Goal: Task Accomplishment & Management: Complete application form

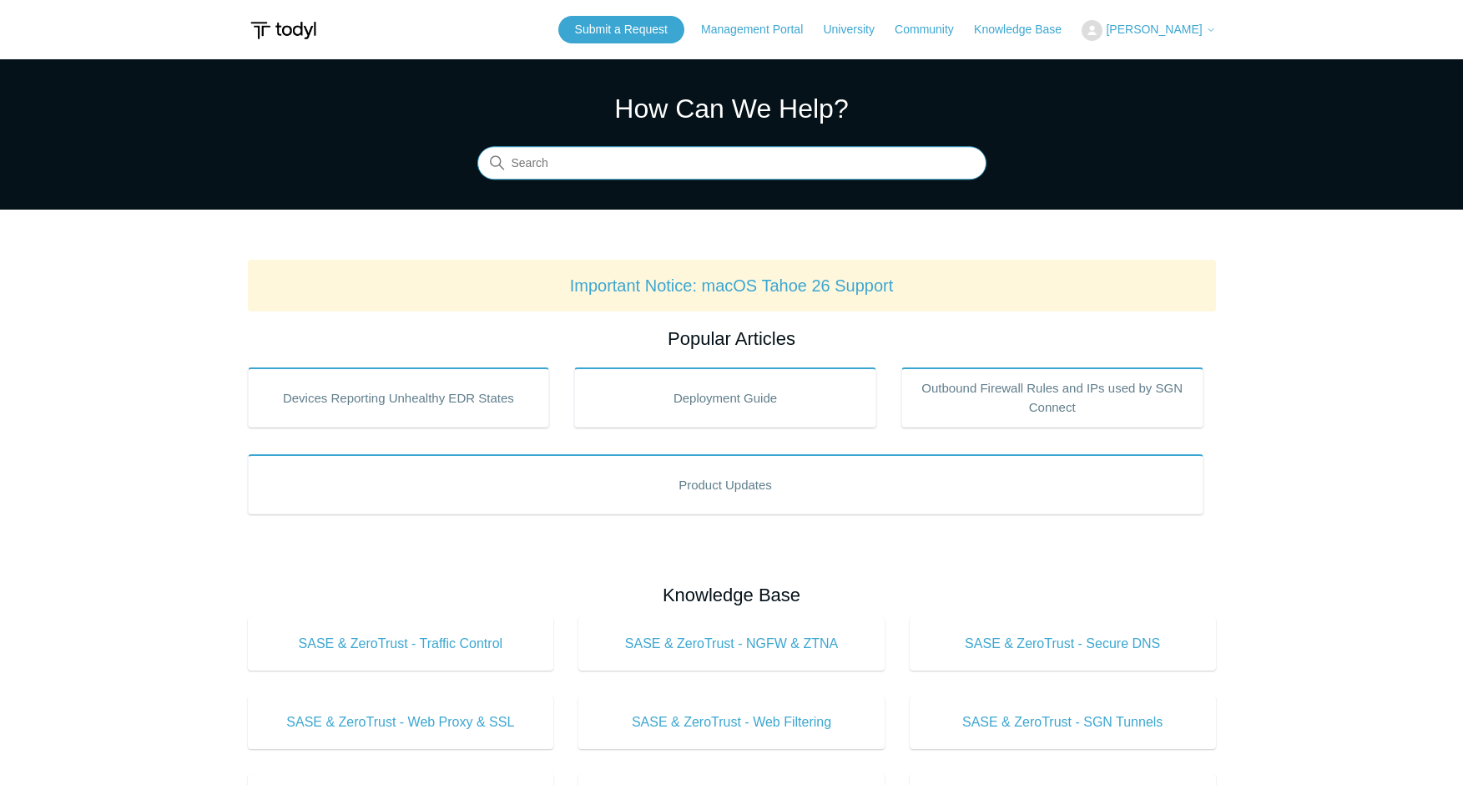
click at [649, 177] on input "Search" at bounding box center [731, 163] width 509 height 33
type input "mtr"
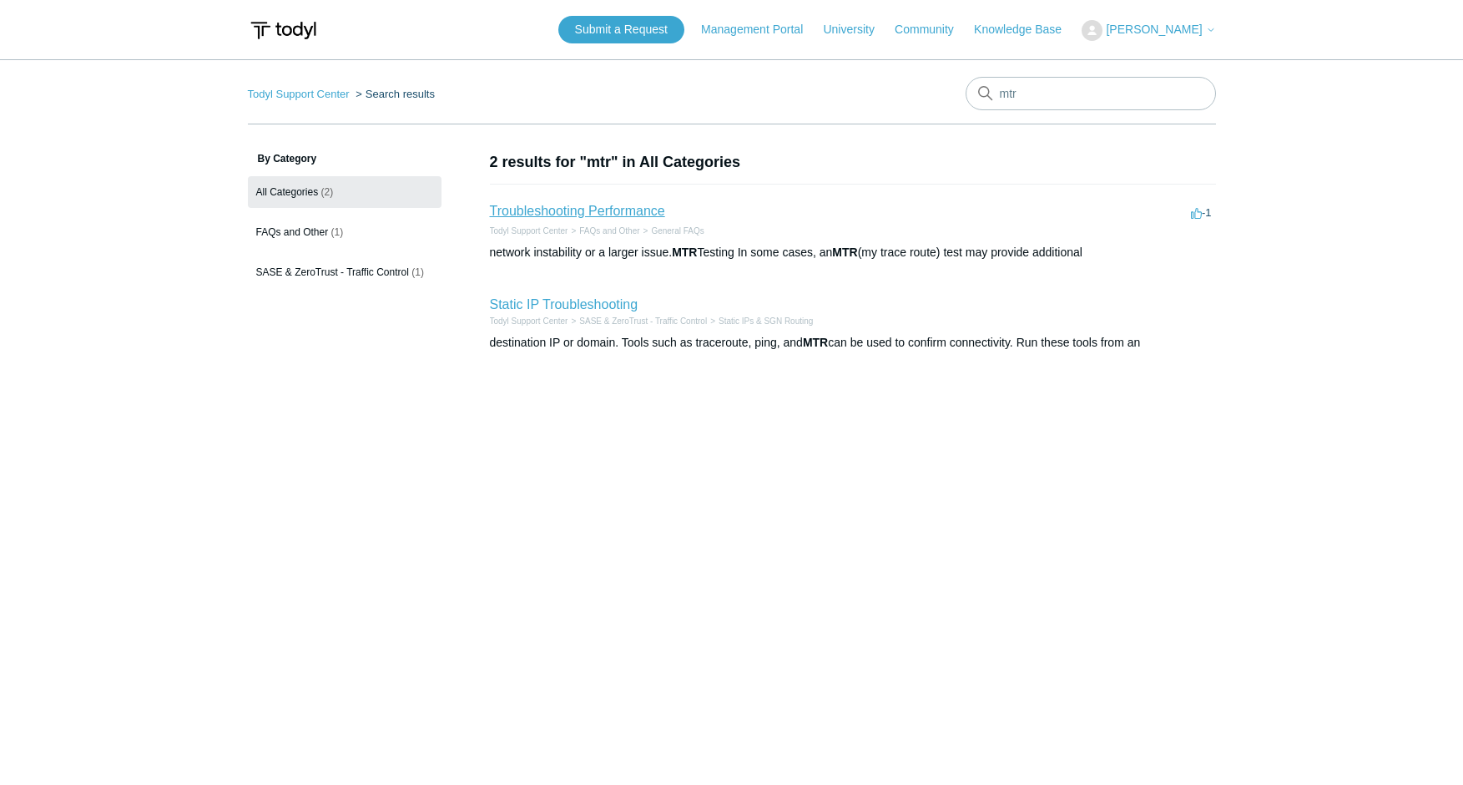
click at [651, 216] on link "Troubleshooting Performance" at bounding box center [577, 211] width 175 height 14
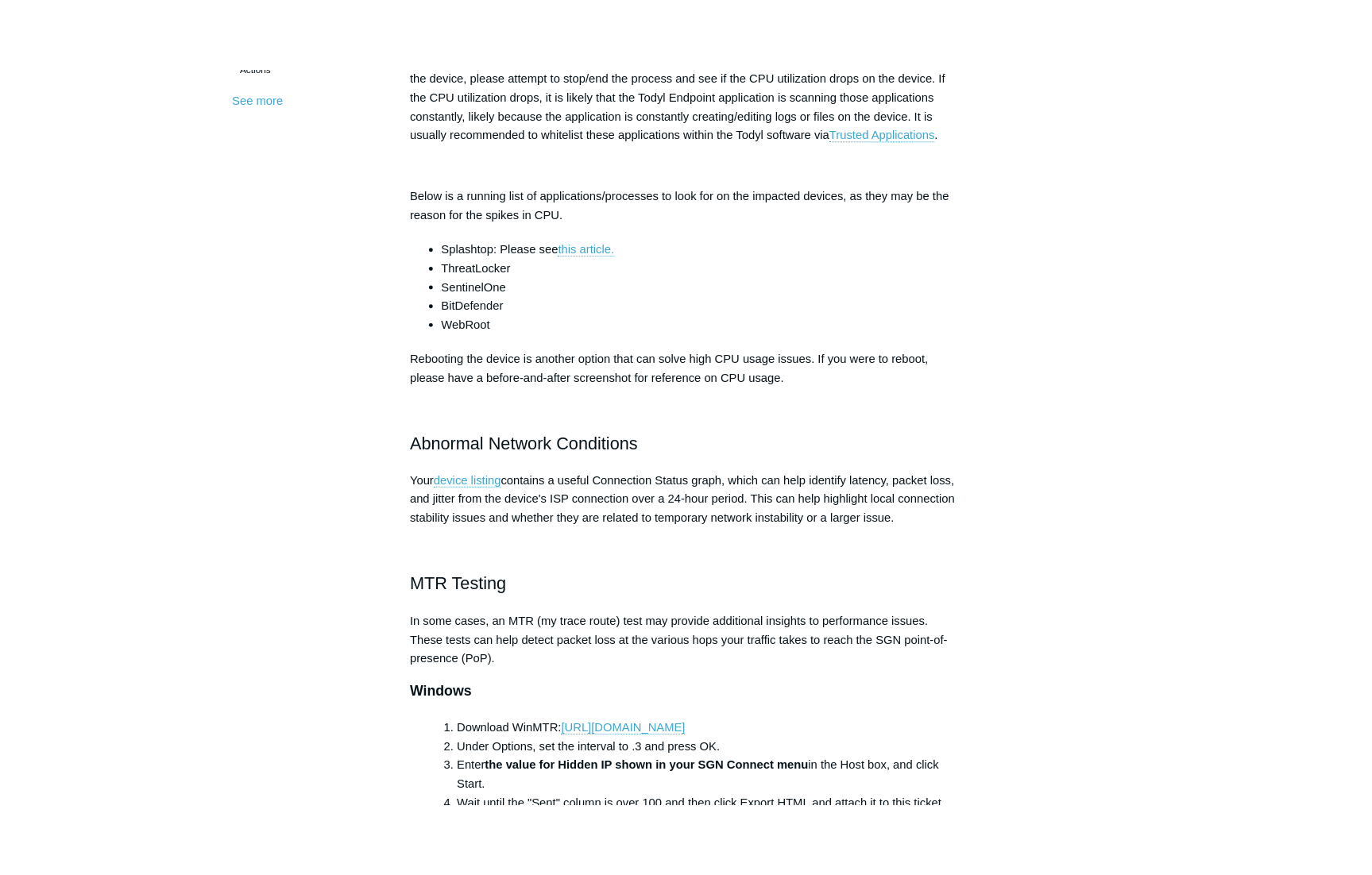
scroll to position [809, 0]
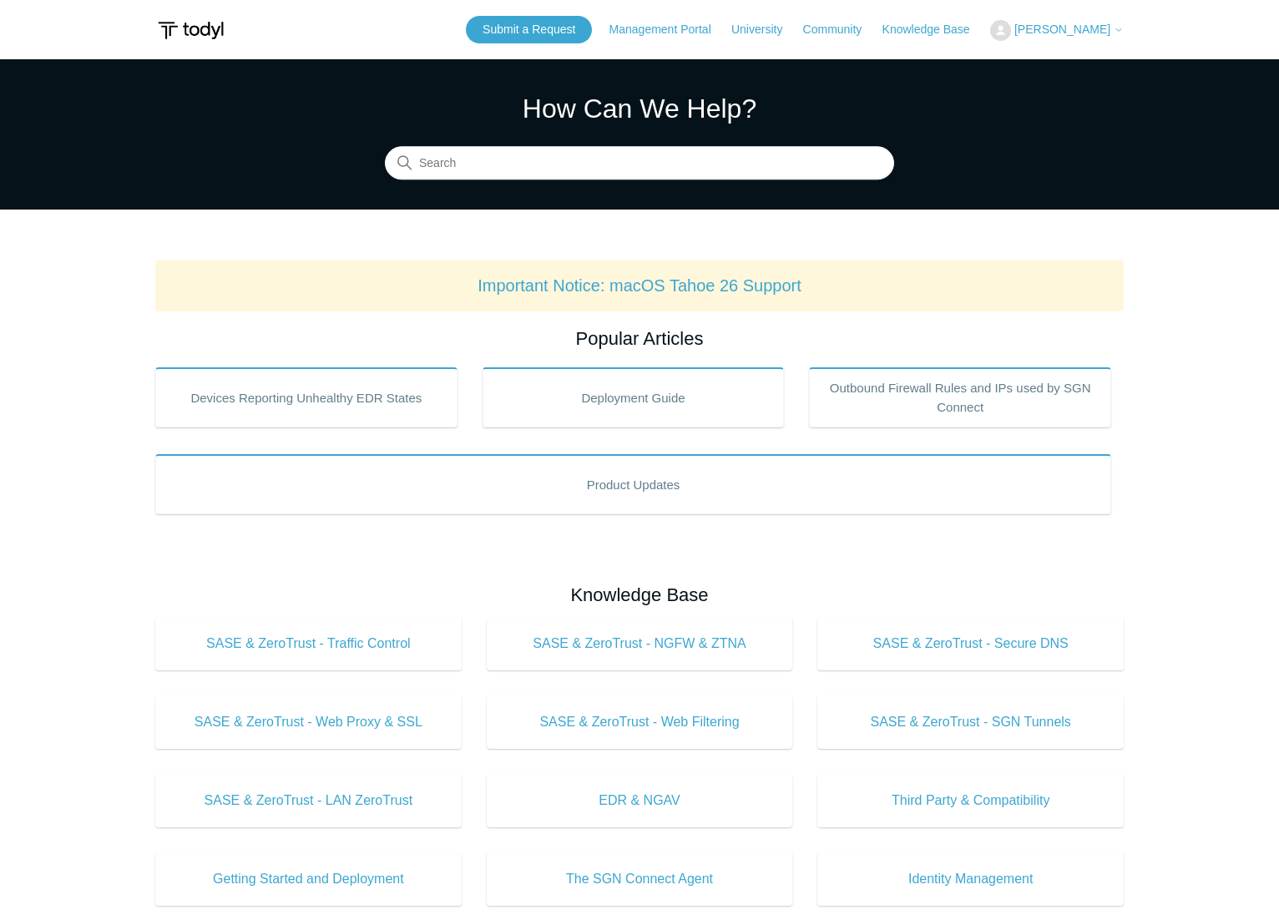
click at [1074, 31] on span "[PERSON_NAME]" at bounding box center [1062, 29] width 96 height 13
click at [1081, 61] on link "My Support Requests" at bounding box center [1072, 65] width 163 height 29
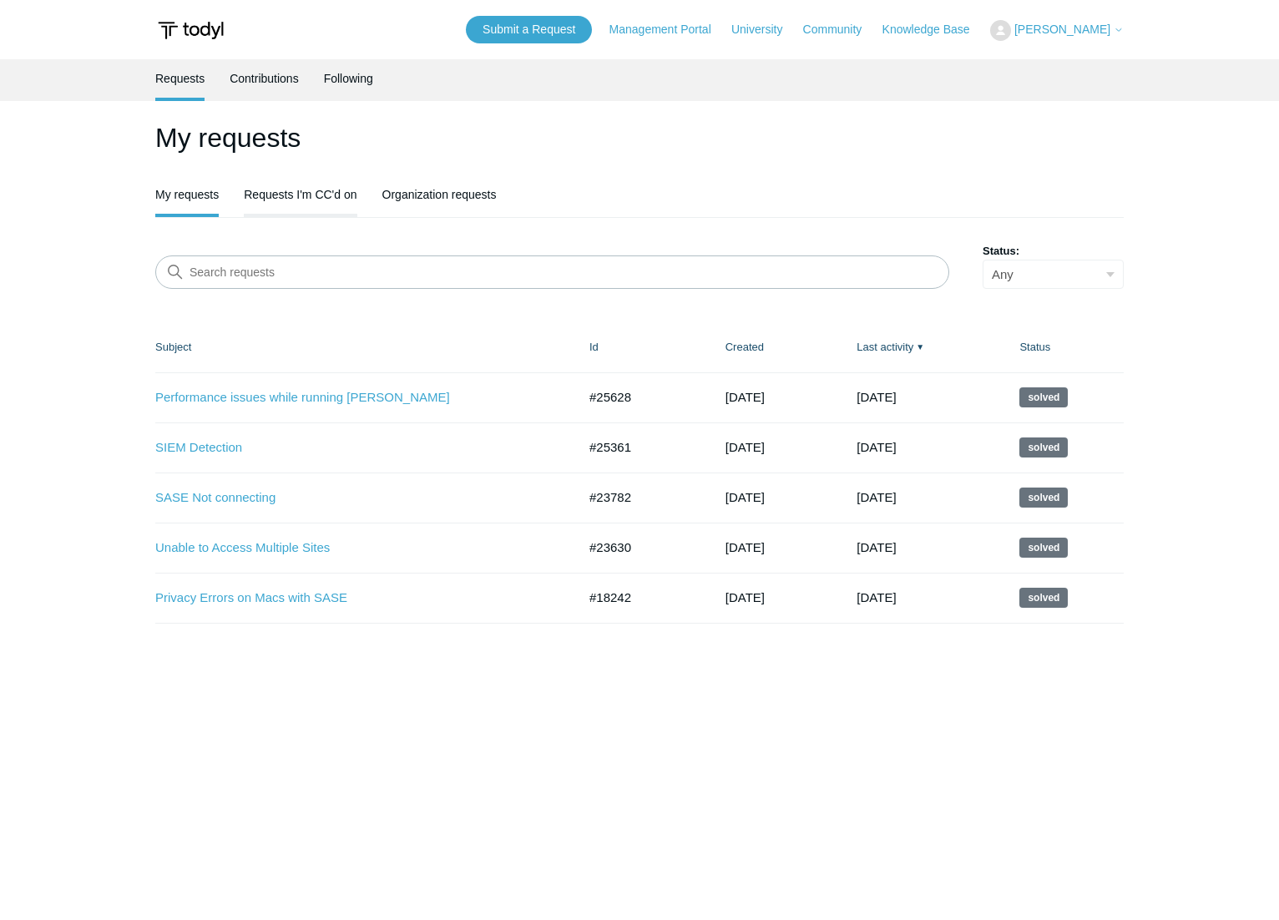
click at [292, 186] on link "Requests I'm CC'd on" at bounding box center [300, 192] width 113 height 35
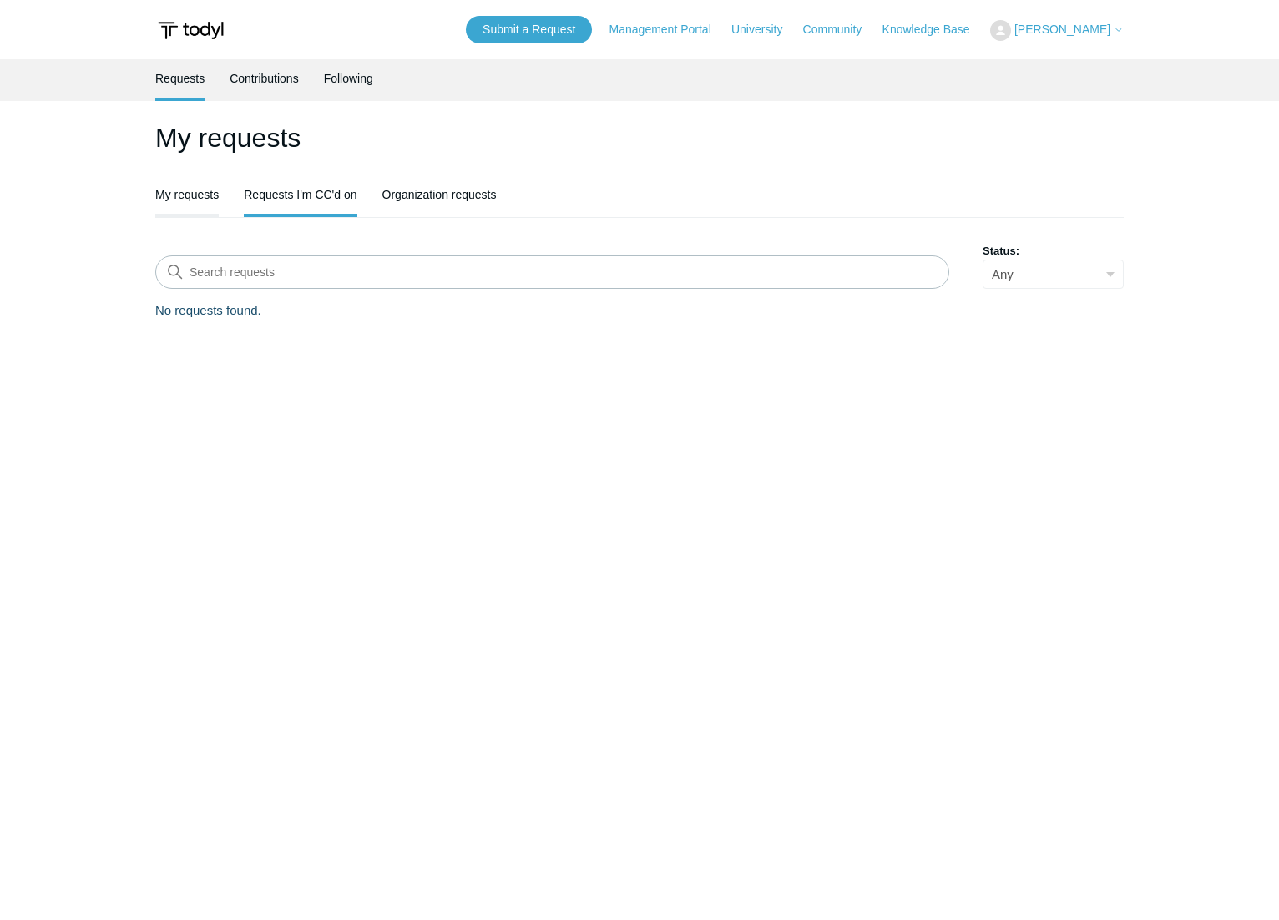
click at [173, 200] on link "My requests" at bounding box center [186, 192] width 63 height 35
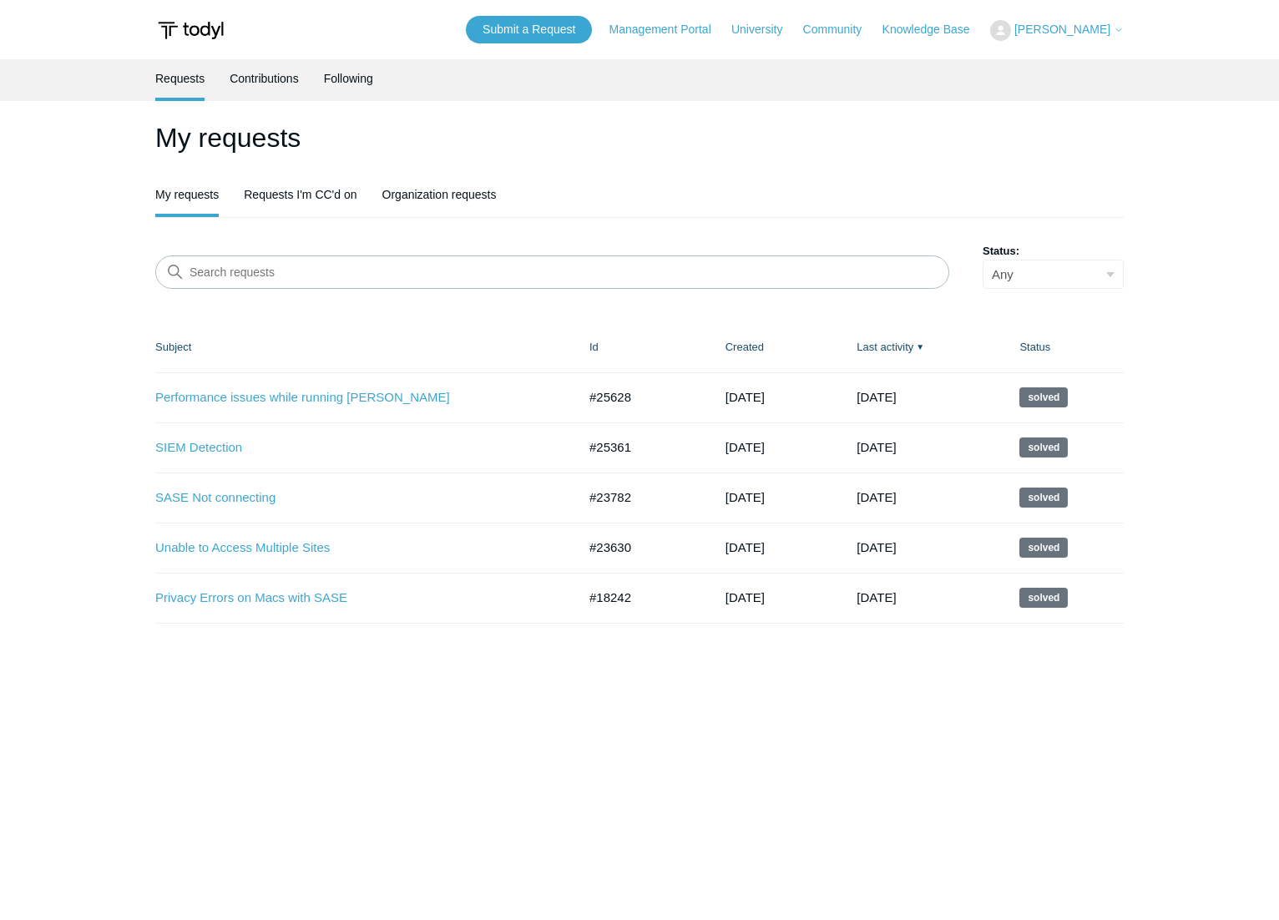
click at [436, 193] on link "Organization requests" at bounding box center [439, 194] width 114 height 38
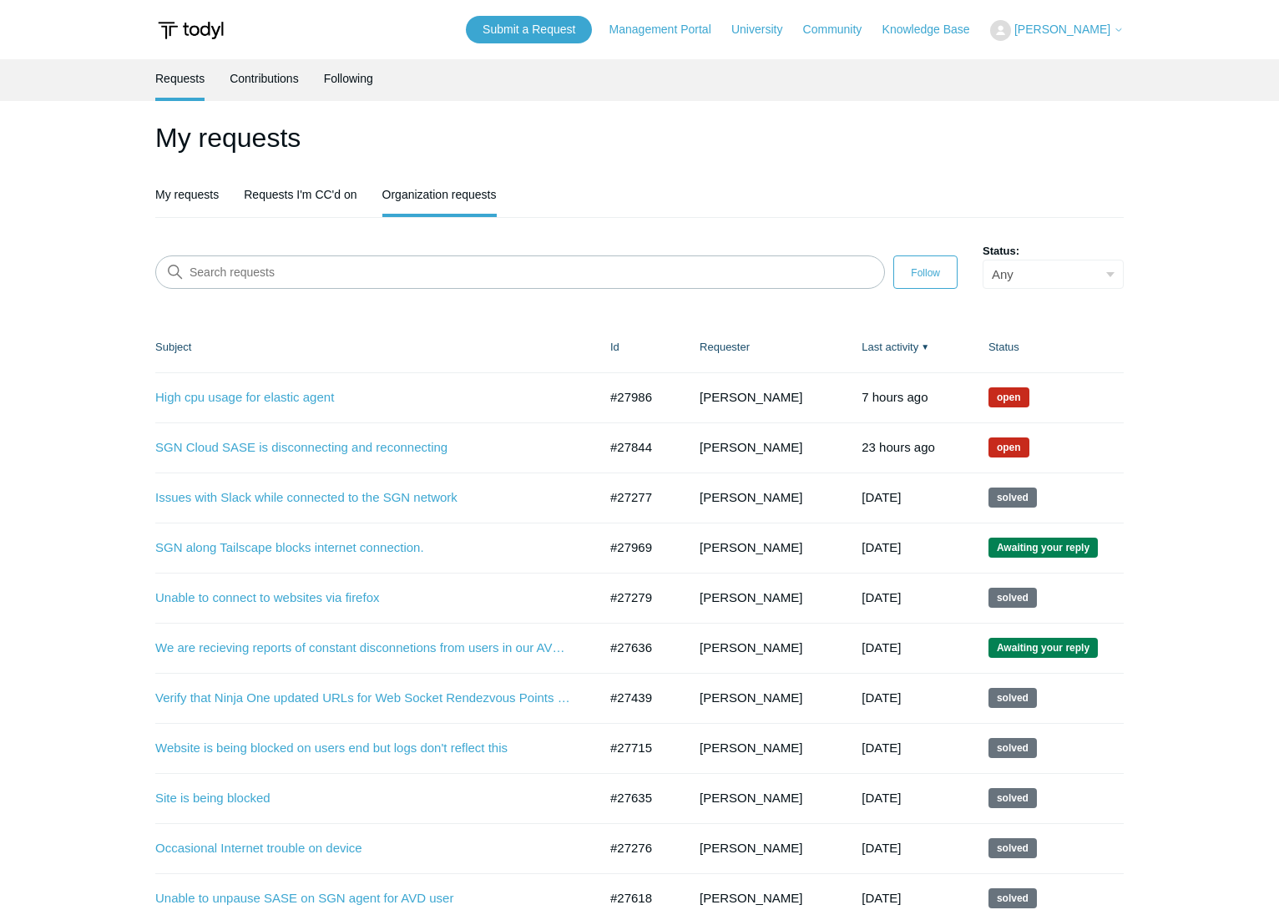
click at [390, 437] on td "SGN Cloud SASE is disconnecting and reconnecting #27844 7 days ago Open" at bounding box center [374, 447] width 438 height 50
click at [388, 447] on link "SGN Cloud SASE is disconnecting and reconnecting" at bounding box center [363, 447] width 417 height 19
click at [518, 649] on link "We are recieving reports of constant disconnetions from users in our AVD enviro…" at bounding box center [363, 648] width 417 height 19
click at [312, 451] on link "SGN Cloud SASE is disconnecting and reconnecting" at bounding box center [363, 447] width 417 height 19
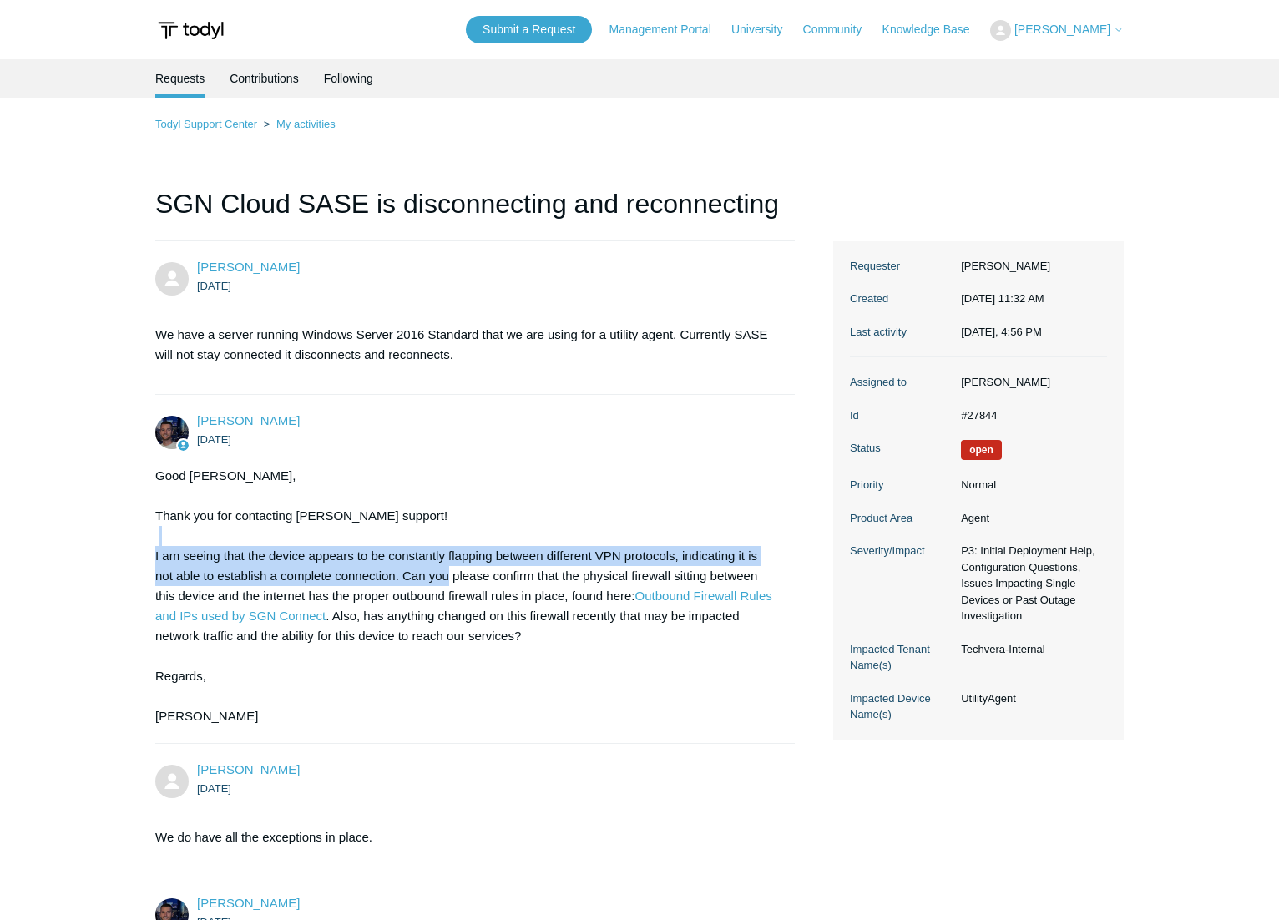
drag, startPoint x: 416, startPoint y: 546, endPoint x: 447, endPoint y: 575, distance: 43.1
click at [447, 575] on div "Good Afternoon Leland, Thank you for contacting Todyl support! I am seeing that…" at bounding box center [466, 596] width 623 height 260
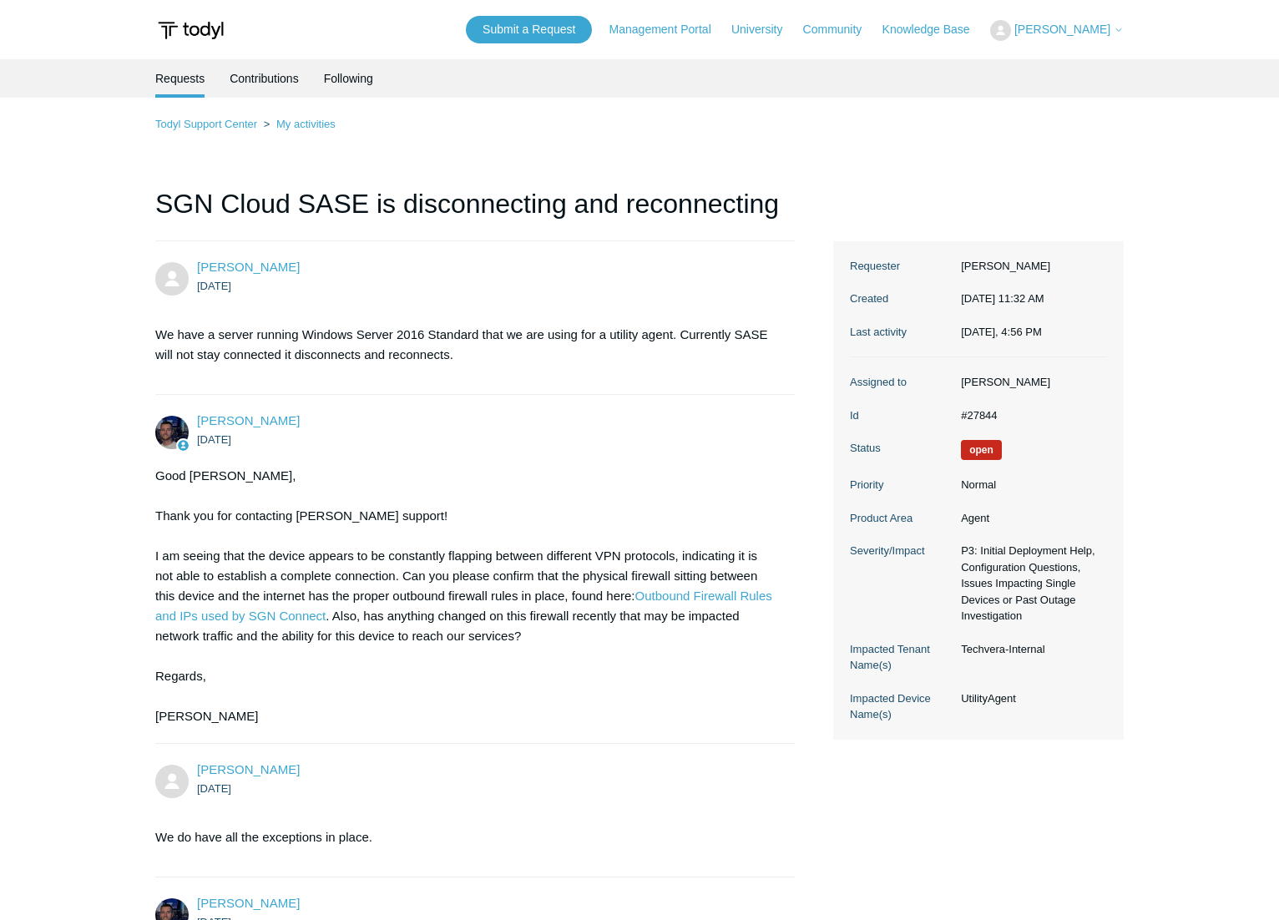
click at [501, 595] on div "Good Afternoon Leland, Thank you for contacting Todyl support! I am seeing that…" at bounding box center [466, 596] width 623 height 260
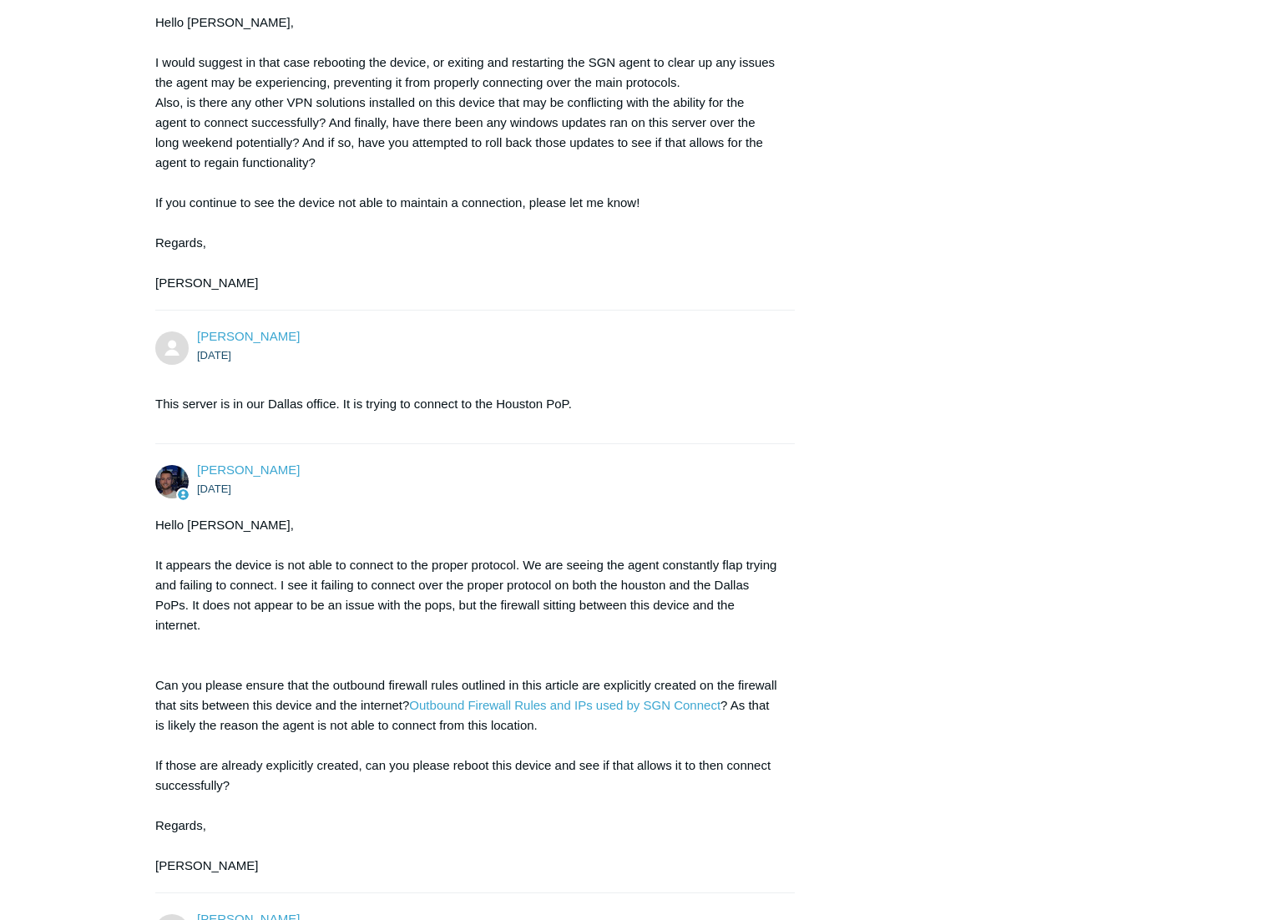
scroll to position [937, 0]
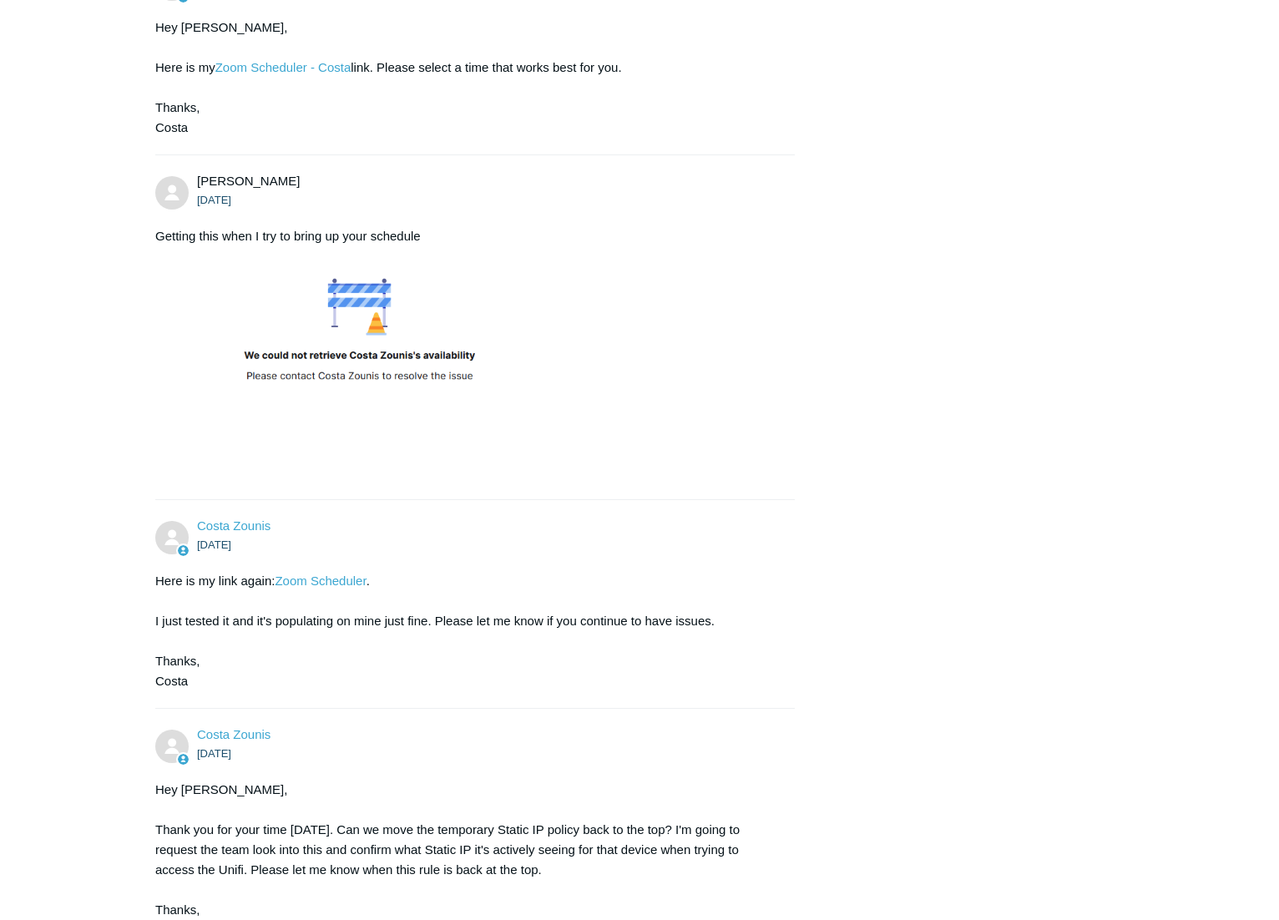
scroll to position [1277, 0]
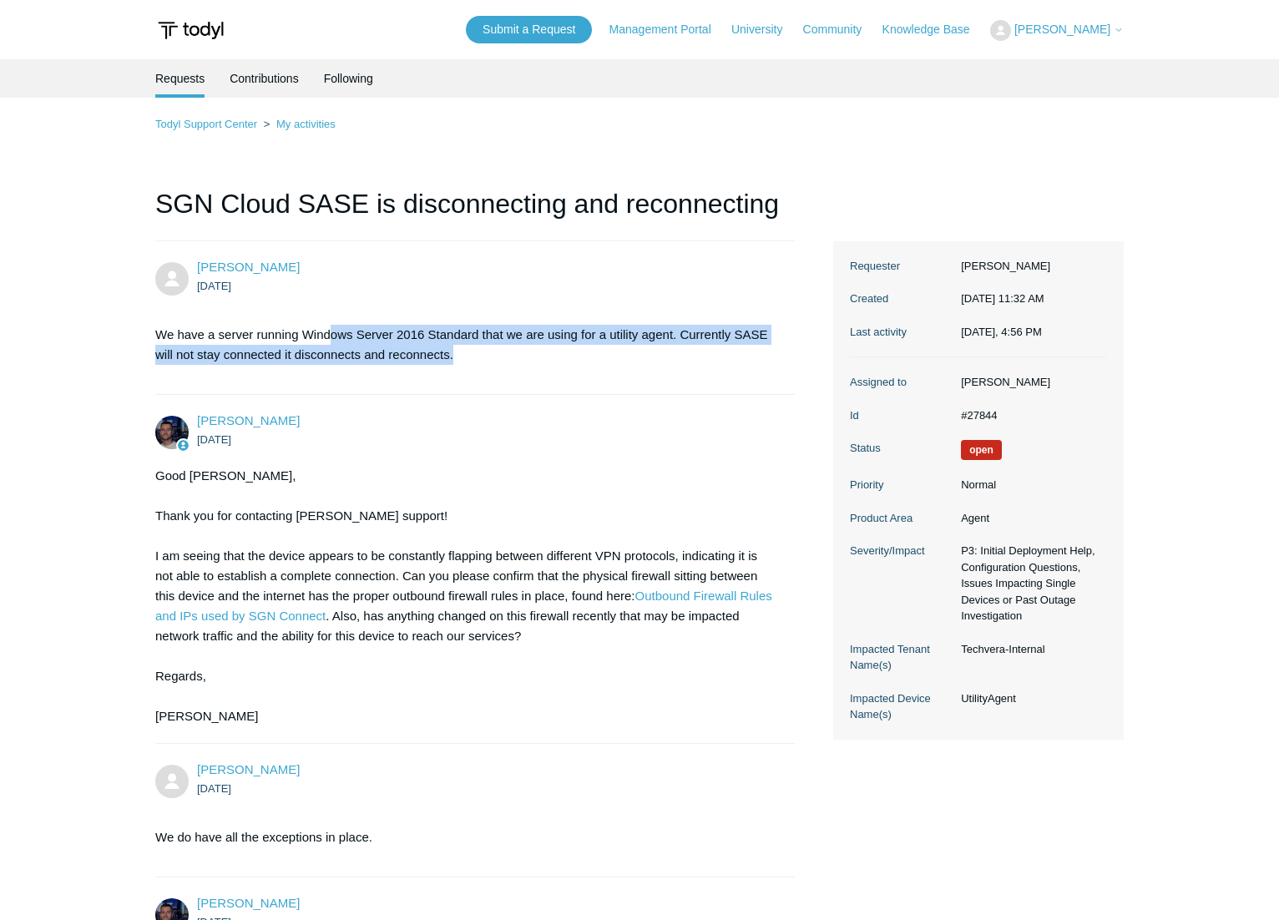
drag, startPoint x: 362, startPoint y: 335, endPoint x: 699, endPoint y: 361, distance: 337.4
click at [699, 361] on p "We have a server running Windows Server 2016 Standard that we are using for a u…" at bounding box center [466, 345] width 623 height 40
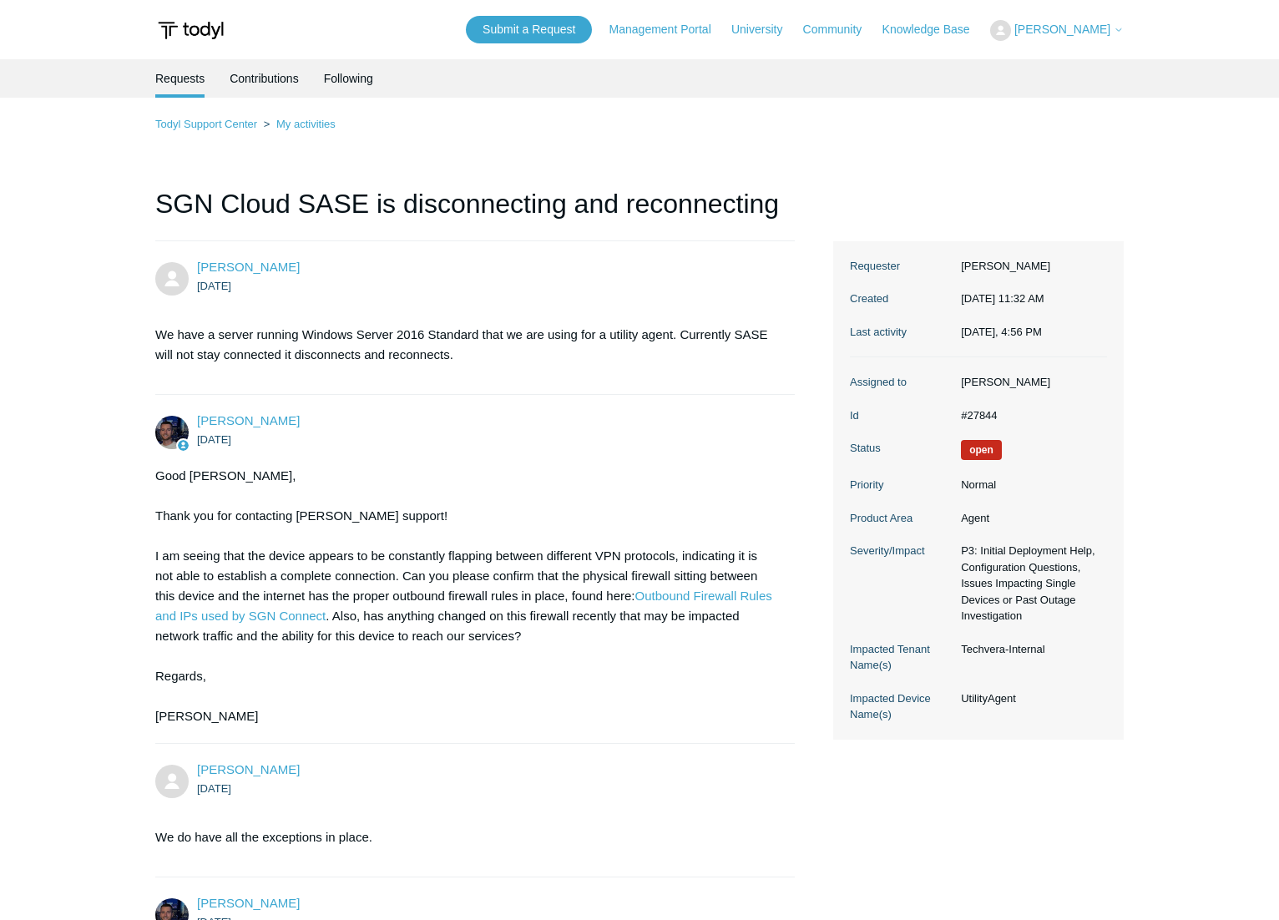
click at [757, 361] on p "We have a server running Windows Server 2016 Standard that we are using for a u…" at bounding box center [466, 345] width 623 height 40
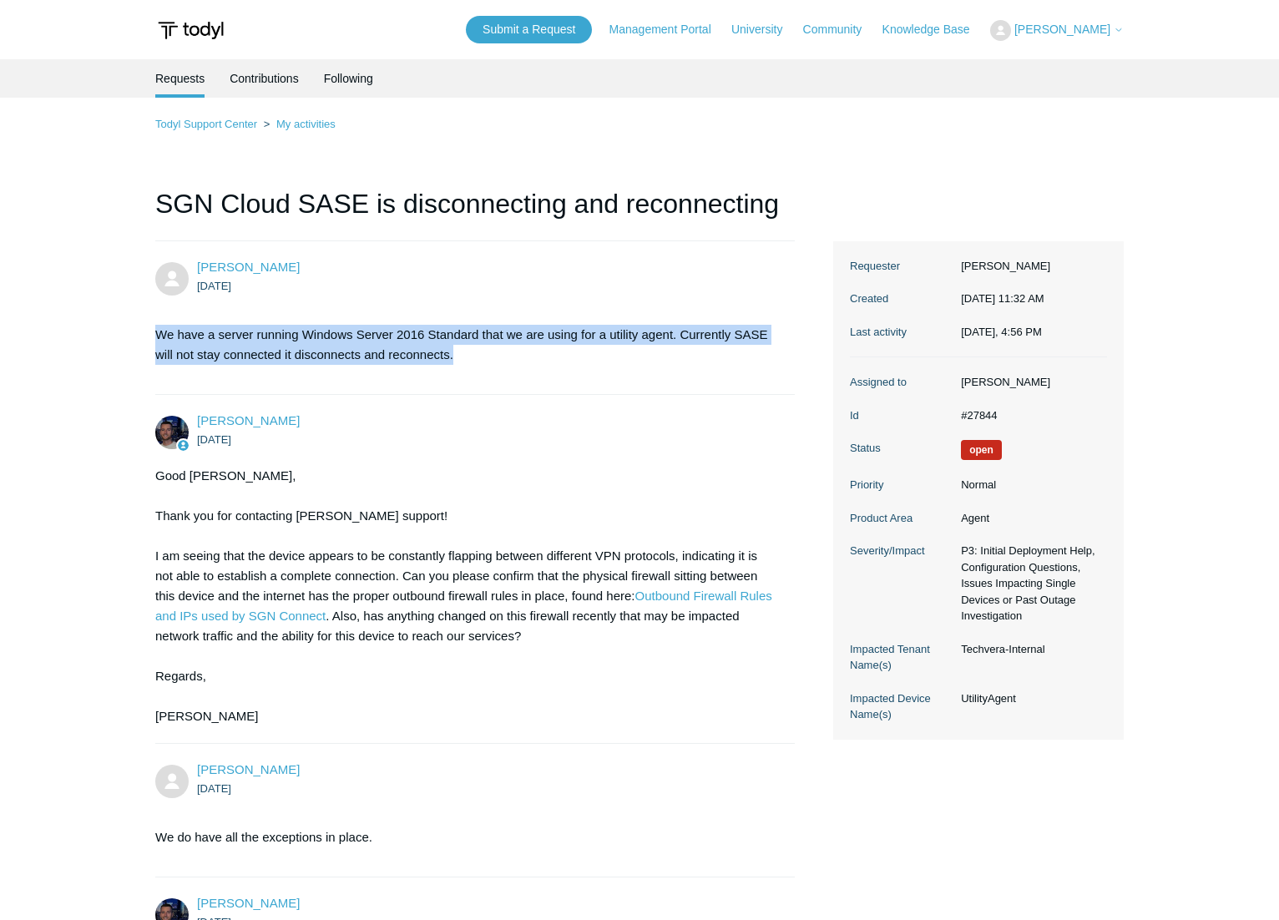
drag, startPoint x: 149, startPoint y: 339, endPoint x: 662, endPoint y: 361, distance: 513.8
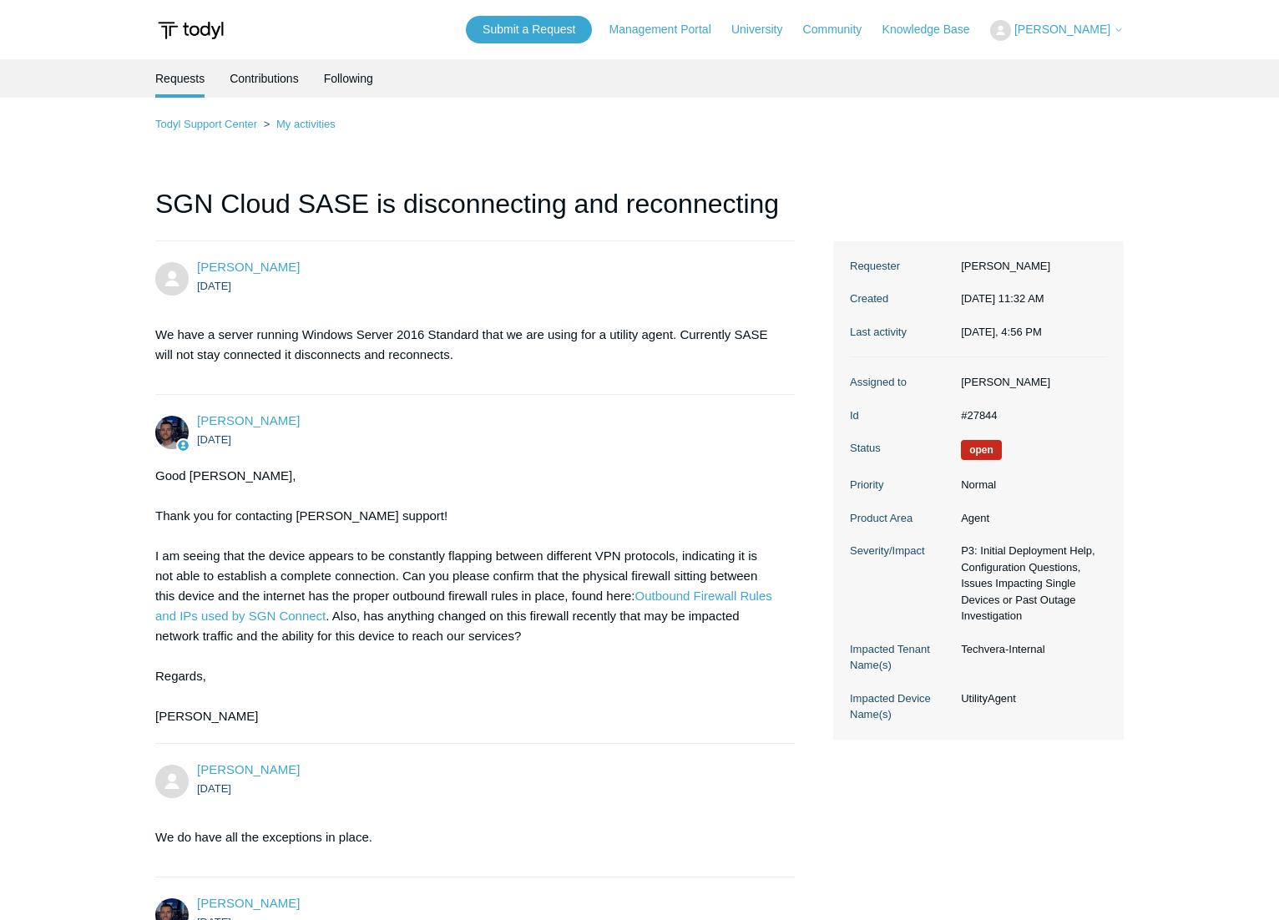
click at [719, 384] on li "[PERSON_NAME] [DATE] We have a server running Windows Server 2016 Standard that…" at bounding box center [474, 318] width 639 height 154
click at [191, 81] on li "Requests" at bounding box center [179, 78] width 49 height 38
click at [191, 128] on link "Todyl Support Center" at bounding box center [206, 124] width 102 height 13
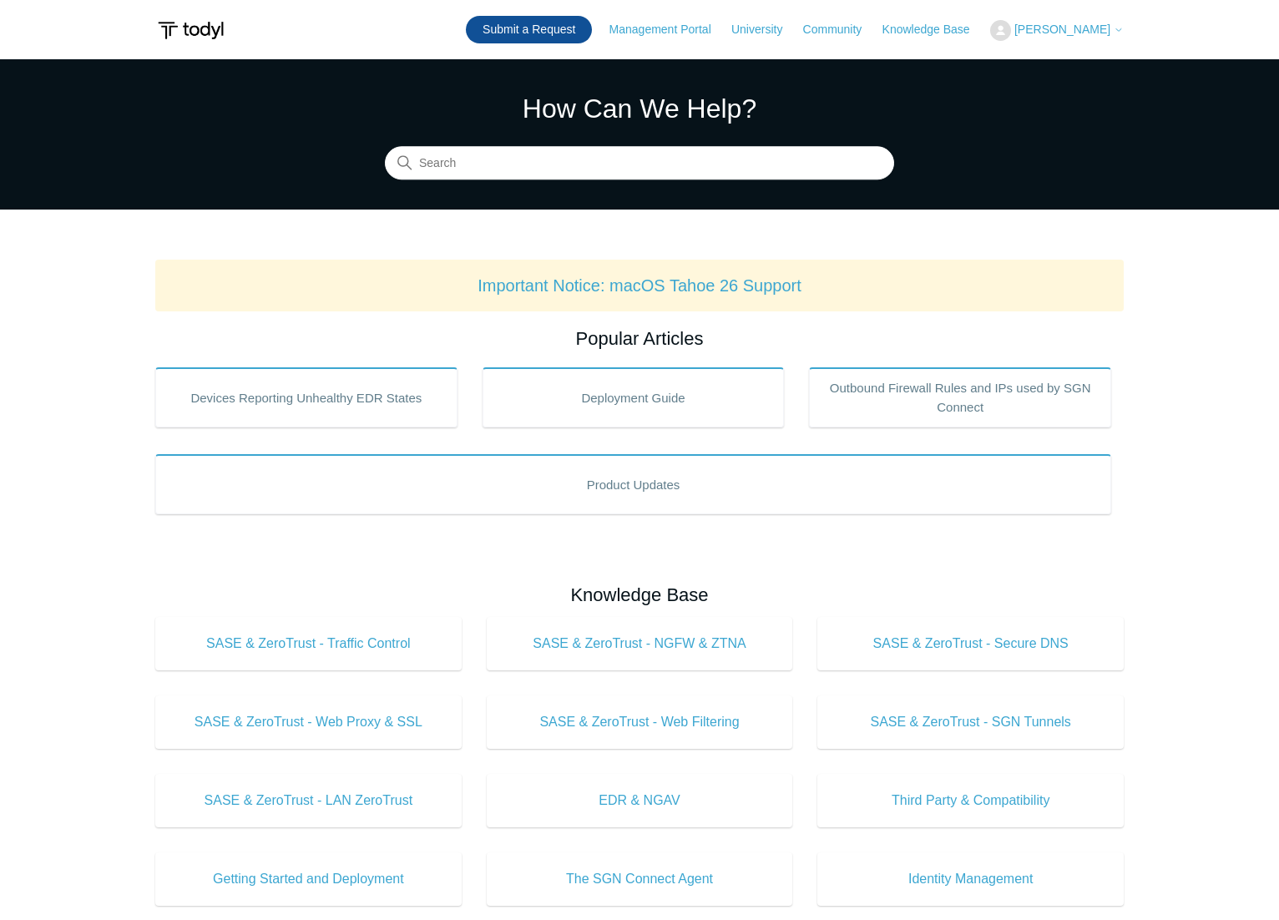
click at [548, 30] on link "Submit a Request" at bounding box center [529, 30] width 126 height 28
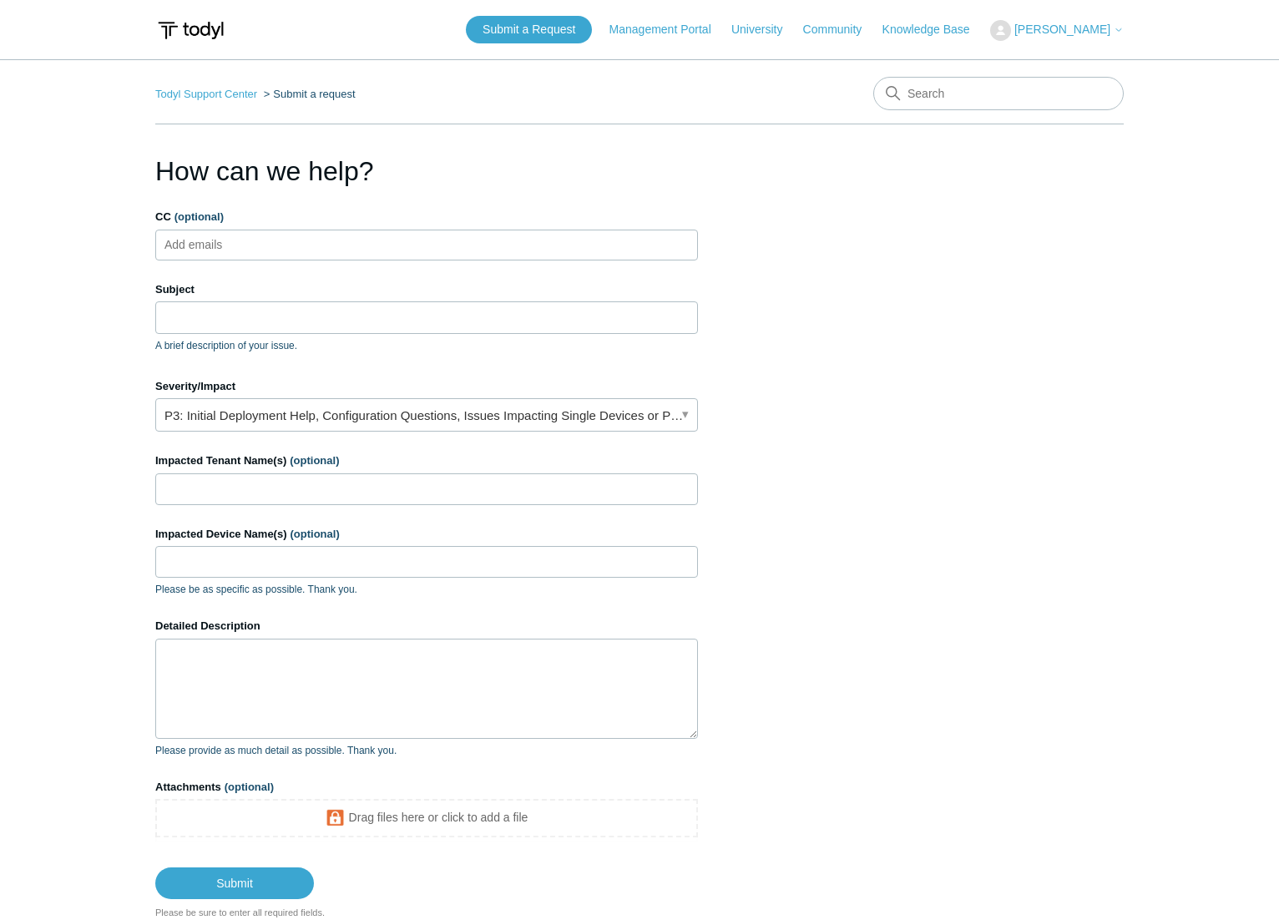
click at [232, 254] on input "CC (optional)" at bounding box center [208, 244] width 99 height 25
click at [230, 317] on input "Subject" at bounding box center [426, 317] width 543 height 32
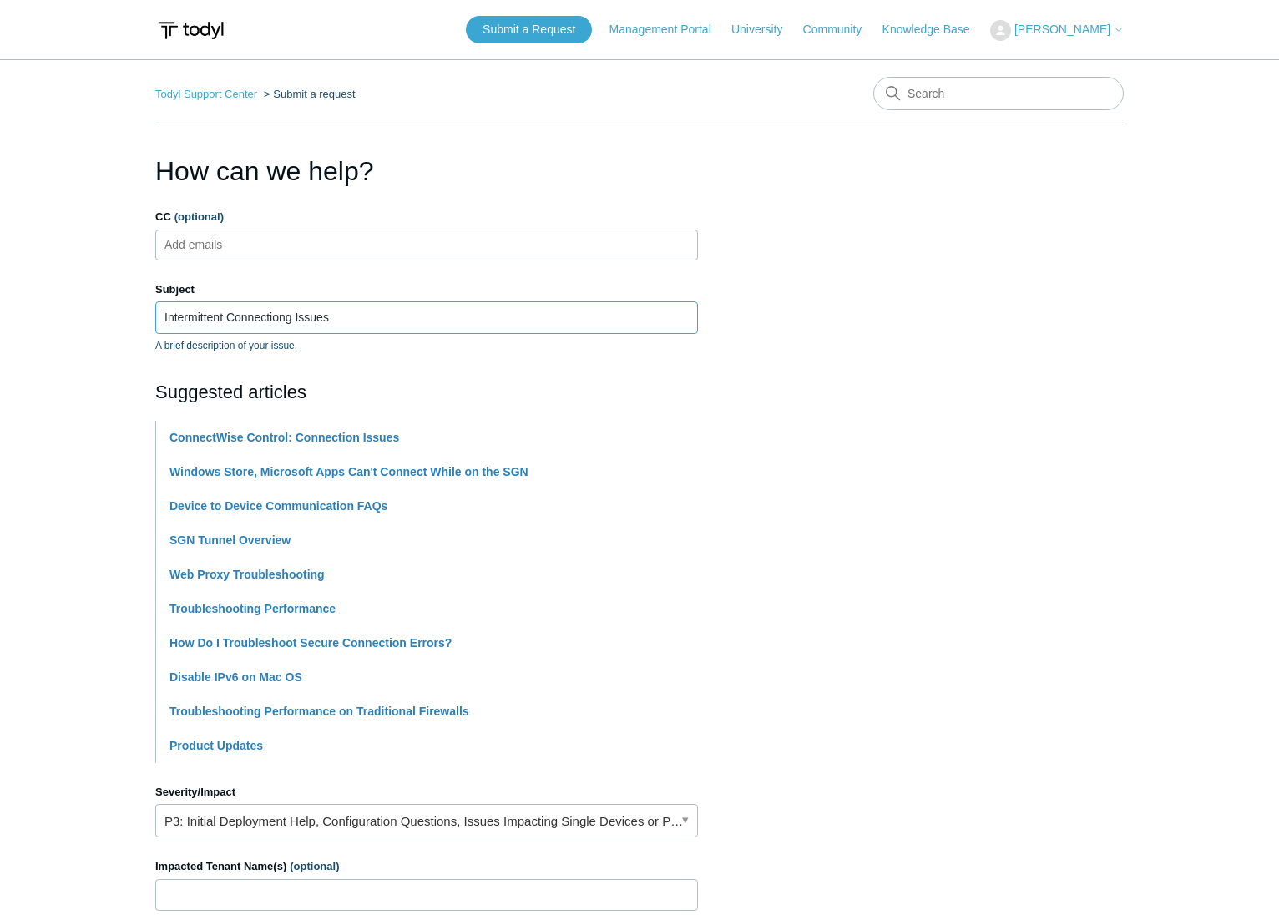
type input "Intermittent Connectiong Issues"
click at [947, 516] on section "How can we help? CC (optional) Add emails Subject Intermittent Connectiong Issu…" at bounding box center [639, 738] width 968 height 1174
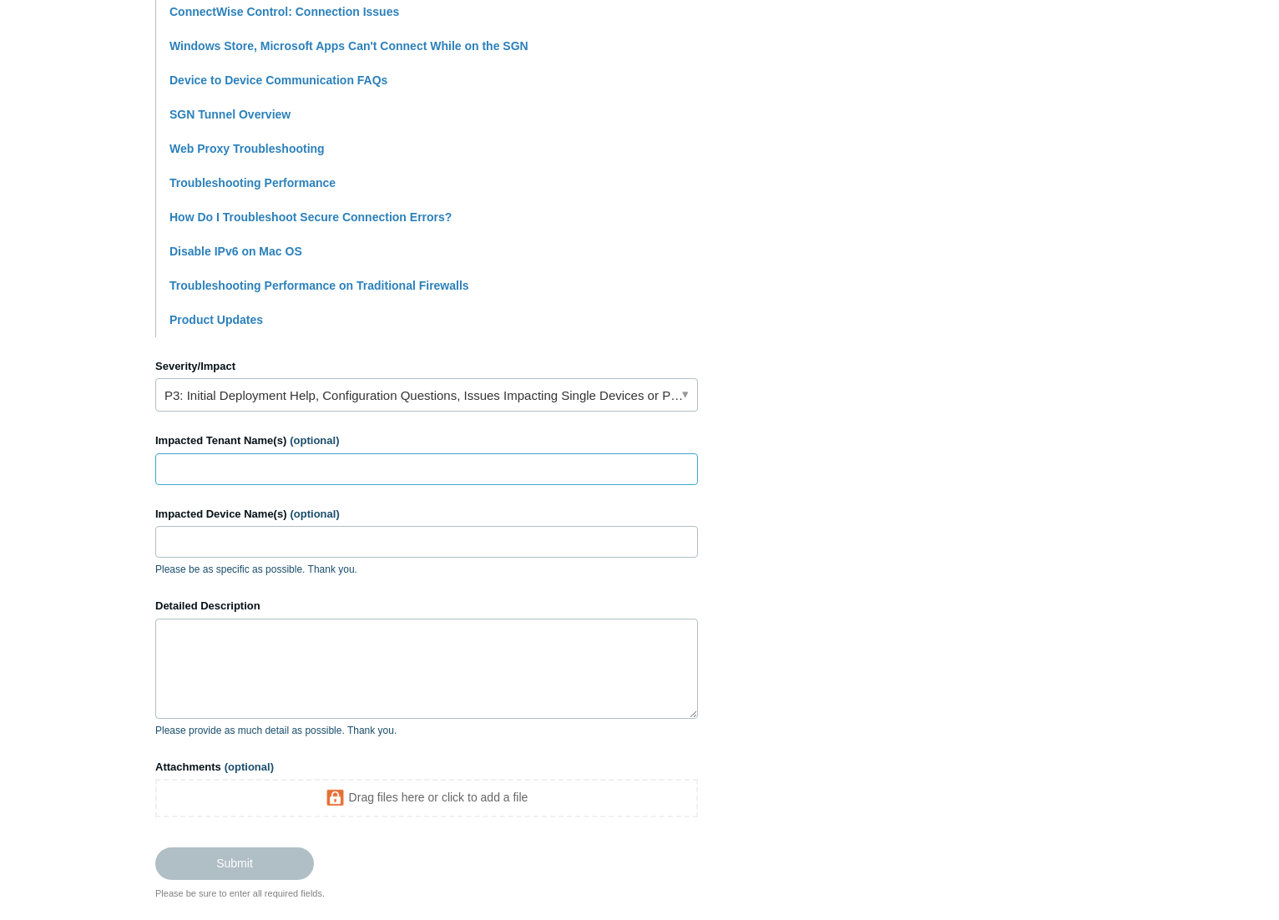
click at [386, 468] on input "Impacted Tenant Name(s) (optional)" at bounding box center [426, 469] width 543 height 32
type input "Signature Estate and Investment Advisors"
paste input "SEIA-7T46ZS3-PC"
type input "SEIA-7T46ZS3-PC"
click at [377, 650] on textarea "Detailed Description" at bounding box center [426, 669] width 543 height 100
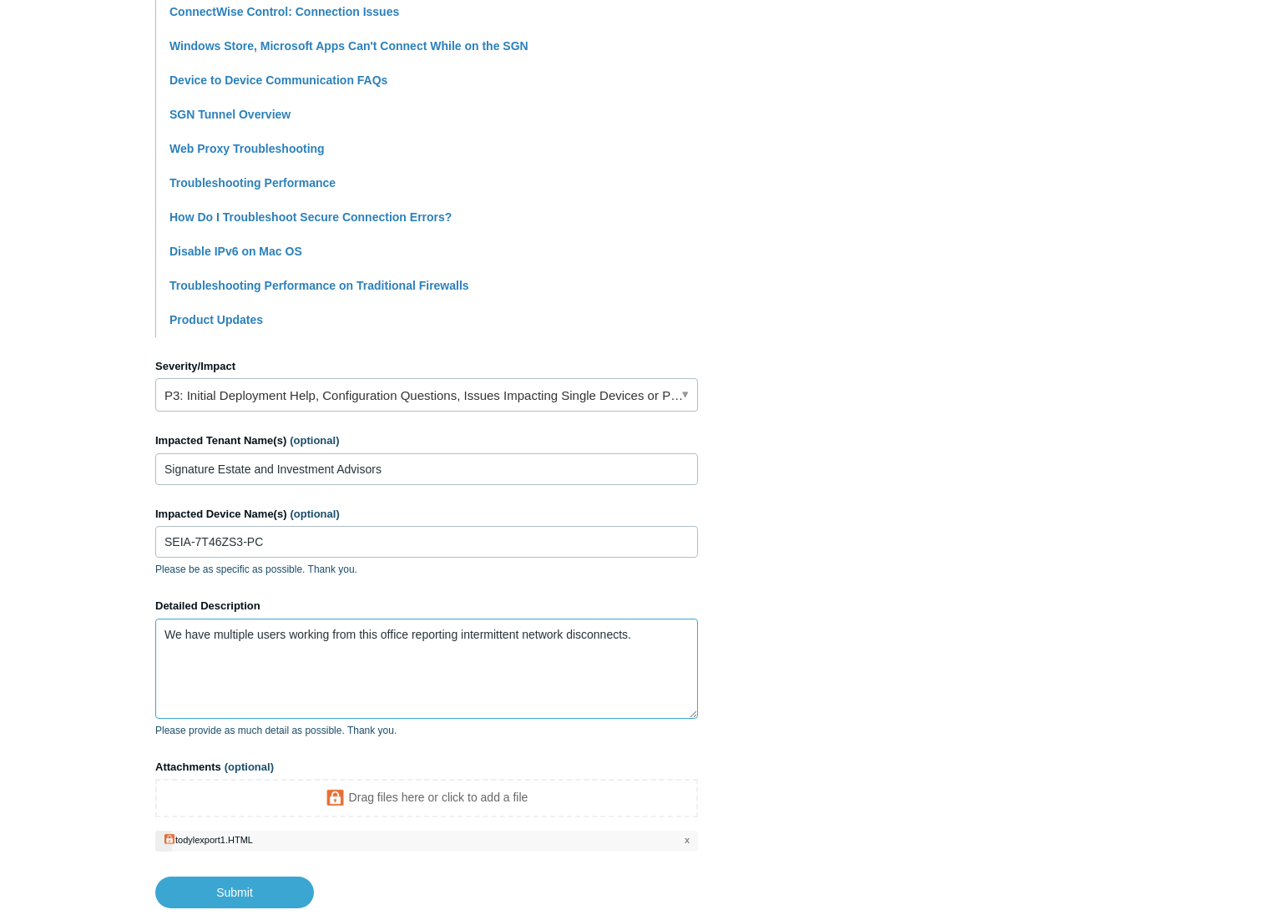
click at [653, 636] on textarea "We have multiple users working from this office reporting intermittent network …" at bounding box center [426, 669] width 543 height 100
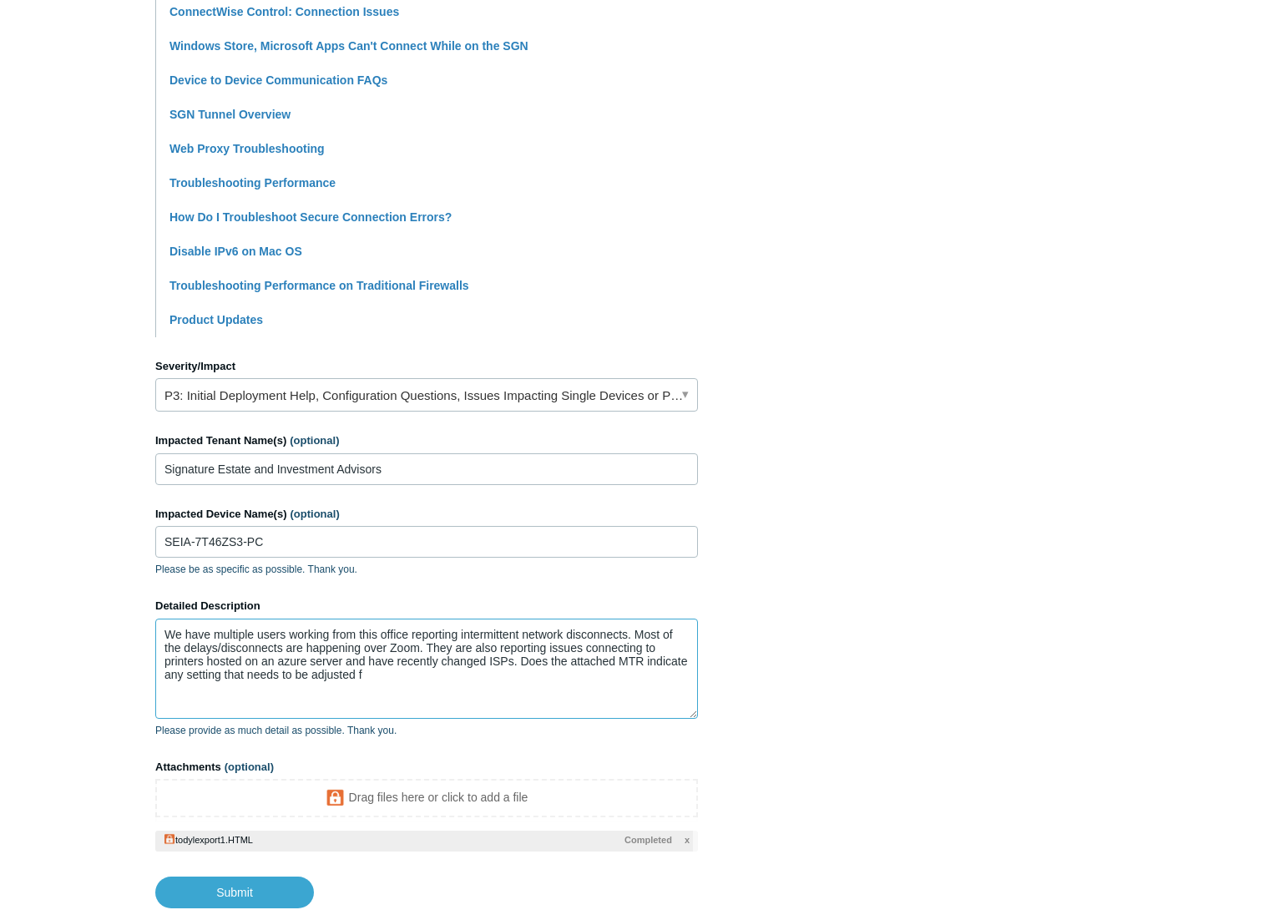
click at [200, 684] on textarea "We have multiple users working from this office reporting intermittent network …" at bounding box center [426, 669] width 543 height 100
click at [478, 695] on textarea "We have multiple users working from this office reporting intermittent network …" at bounding box center [426, 669] width 543 height 100
click at [297, 893] on input "Submit" at bounding box center [234, 892] width 159 height 33
type textarea "We have multiple users working from this office reporting intermittent network …"
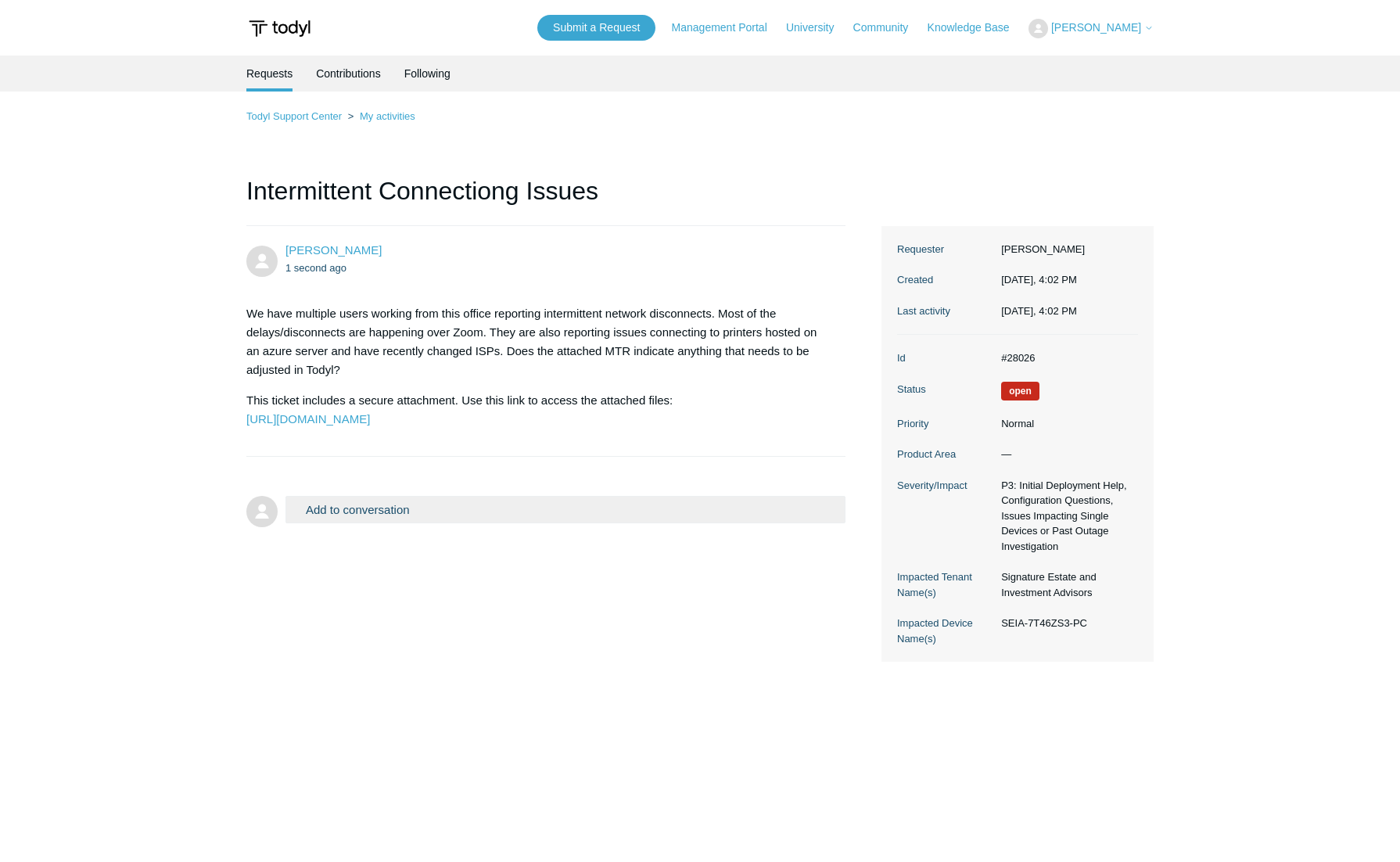
click at [712, 151] on div "Todyl Support Center My activities Intermittent Connectiong Issues [PERSON_NAME…" at bounding box center [700, 384] width 907 height 555
